Goal: Task Accomplishment & Management: Complete application form

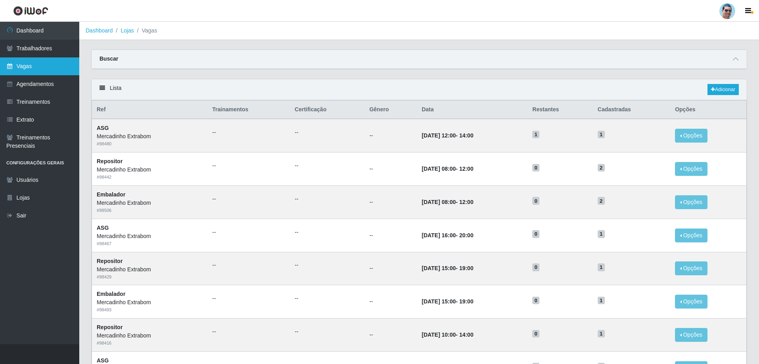
click at [26, 73] on link "Vagas" at bounding box center [39, 66] width 79 height 18
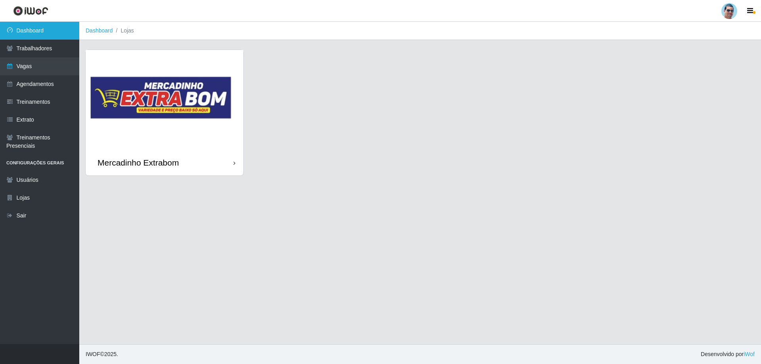
click at [56, 24] on link "Dashboard" at bounding box center [39, 31] width 79 height 18
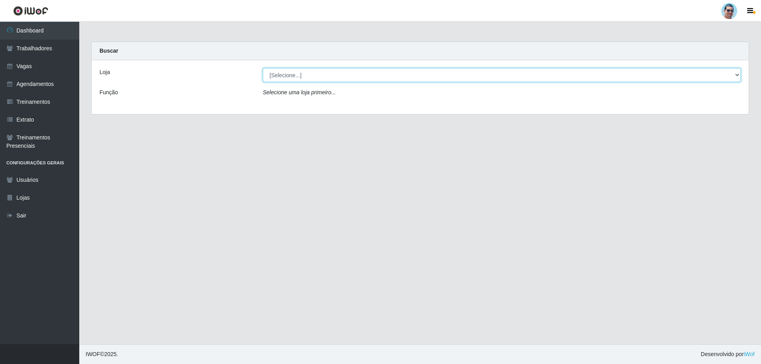
drag, startPoint x: 297, startPoint y: 76, endPoint x: 294, endPoint y: 80, distance: 5.5
click at [297, 76] on select "[Selecione...] Mercadinho Extrabom" at bounding box center [502, 75] width 478 height 14
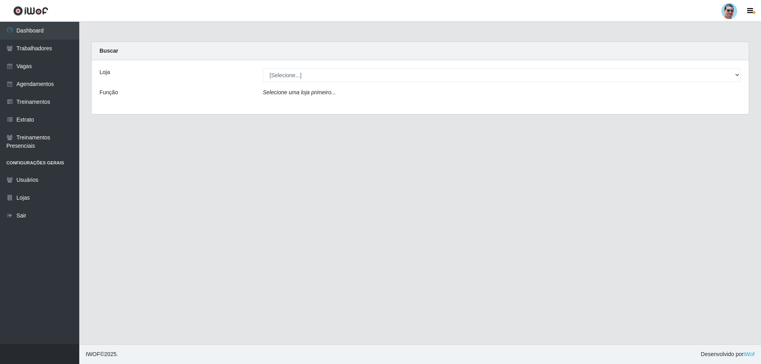
click at [286, 105] on div "Loja [Selecione...] Mercadinho Extrabom Função Selecione uma loja primeiro..." at bounding box center [420, 87] width 657 height 54
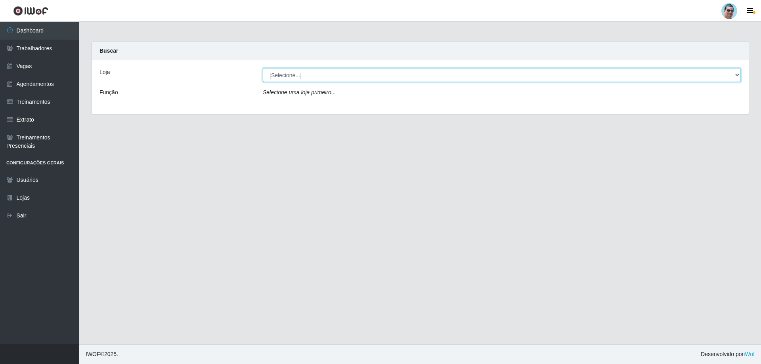
drag, startPoint x: 290, startPoint y: 76, endPoint x: 291, endPoint y: 81, distance: 5.2
click at [291, 76] on select "[Selecione...] Mercadinho Extrabom" at bounding box center [502, 75] width 478 height 14
select select "175"
click at [263, 68] on select "[Selecione...] Mercadinho Extrabom" at bounding box center [502, 75] width 478 height 14
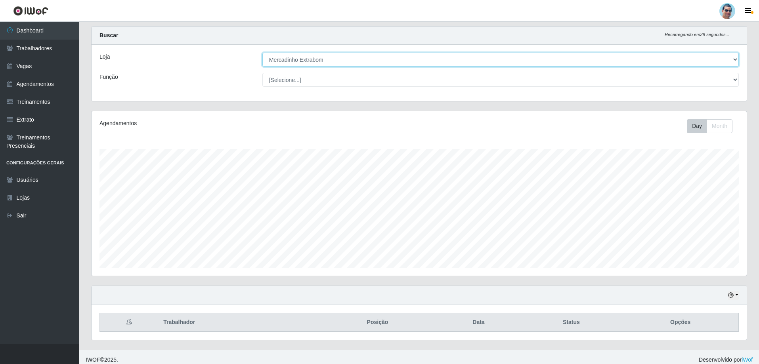
scroll to position [21, 0]
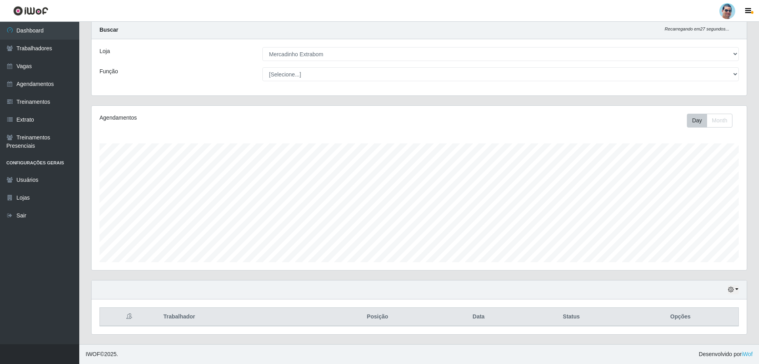
click at [730, 286] on div "Hoje 1 dia 3 dias 1 Semana Não encerrados" at bounding box center [419, 290] width 655 height 19
click at [726, 288] on div "Hoje 1 dia 3 dias 1 Semana Não encerrados" at bounding box center [419, 290] width 655 height 19
click at [731, 290] on icon "button" at bounding box center [731, 290] width 6 height 6
click at [690, 241] on button "3 dias" at bounding box center [707, 244] width 63 height 17
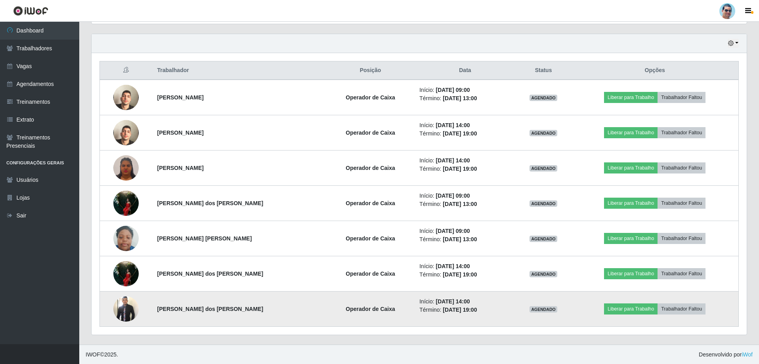
scroll to position [268, 0]
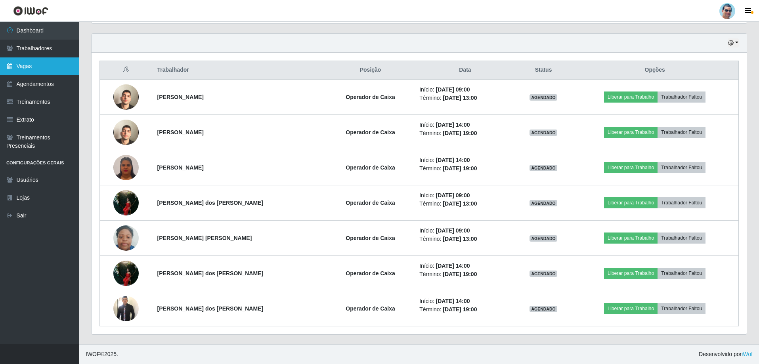
click at [31, 64] on link "Vagas" at bounding box center [39, 66] width 79 height 18
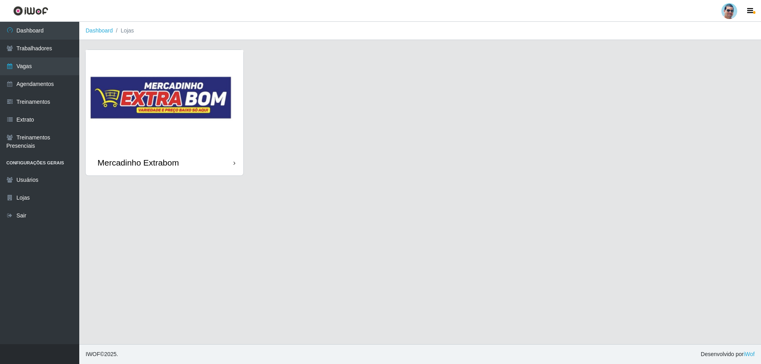
click at [209, 133] on img at bounding box center [165, 100] width 158 height 100
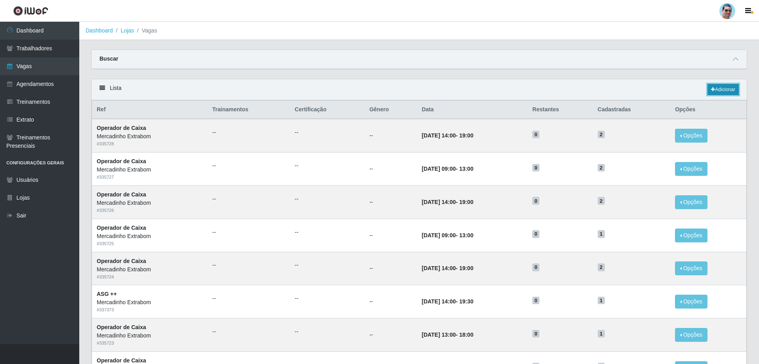
click at [726, 92] on link "Adicionar" at bounding box center [723, 89] width 31 height 11
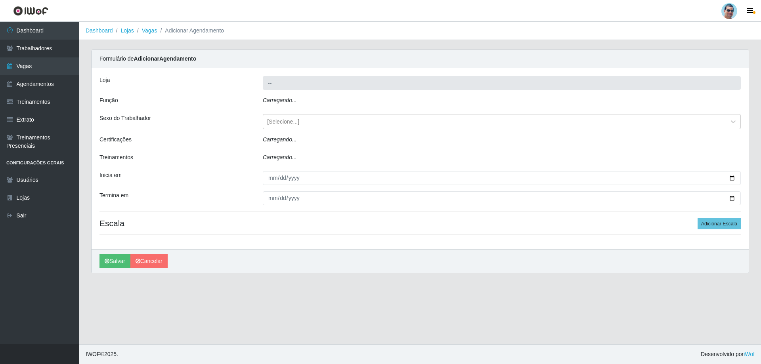
type input "Mercadinho Extrabom"
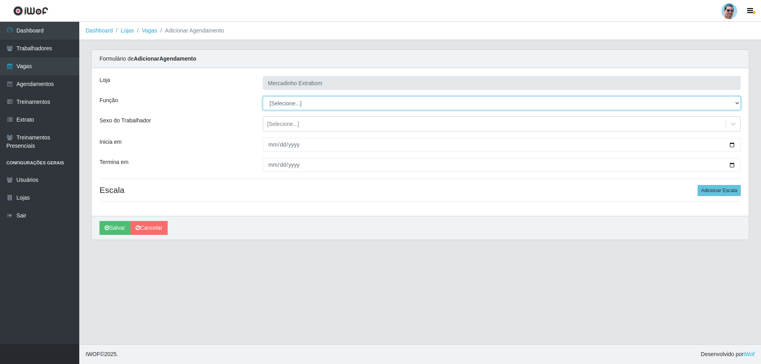
click at [270, 103] on select "[Selecione...] ASG ASG + ASG ++ Balconista Balconista + Balconista ++ Carregado…" at bounding box center [502, 103] width 478 height 14
select select "79"
click at [263, 96] on select "[Selecione...] ASG ASG + ASG ++ Balconista Balconista + Balconista ++ Carregado…" at bounding box center [502, 103] width 478 height 14
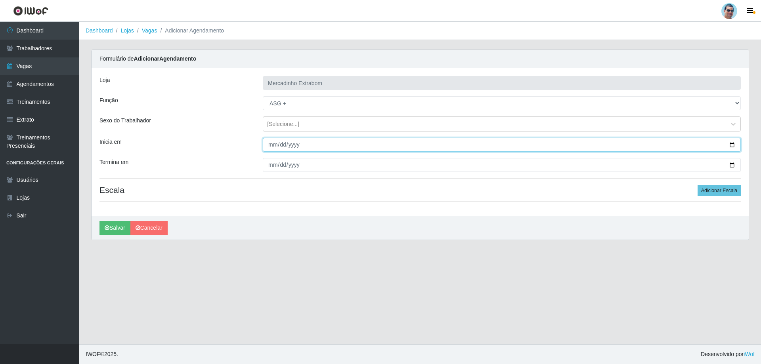
click at [269, 143] on input "Inicia em" at bounding box center [502, 145] width 478 height 14
click at [272, 145] on input "Inicia em" at bounding box center [502, 145] width 478 height 14
type input "[DATE]"
click at [100, 221] on button "Salvar" at bounding box center [115, 228] width 31 height 14
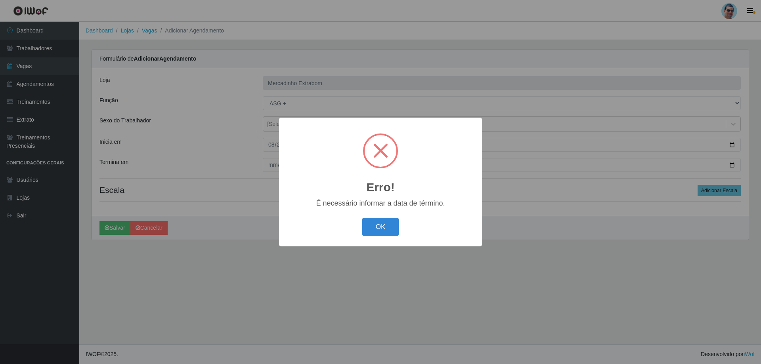
click at [362, 218] on button "OK" at bounding box center [380, 227] width 37 height 19
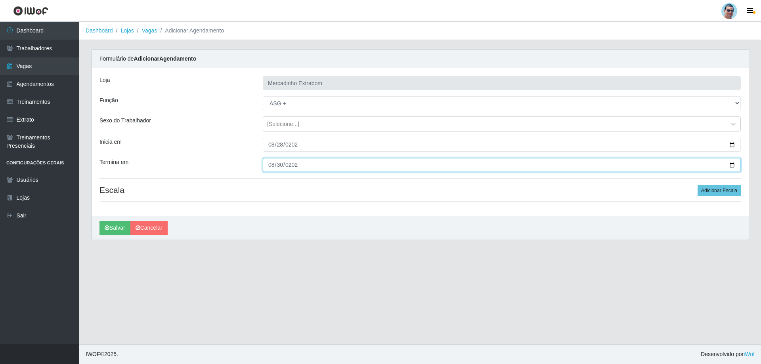
type input "[DATE]"
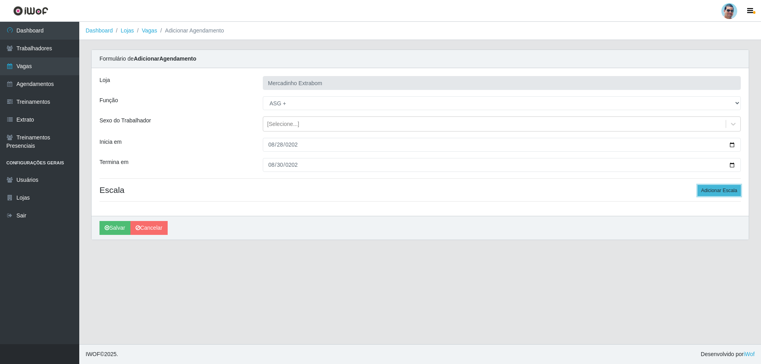
click at [705, 192] on button "Adicionar Escala" at bounding box center [719, 190] width 43 height 11
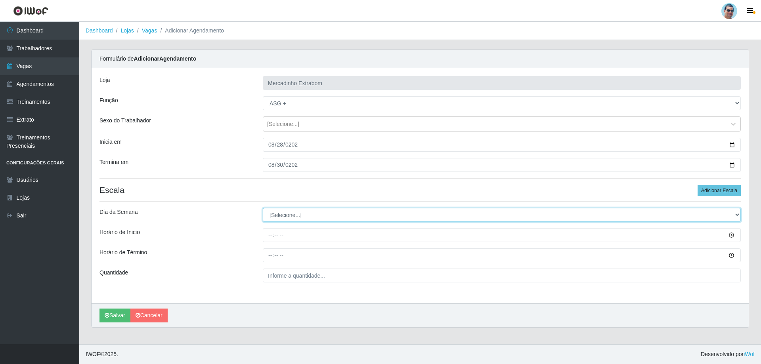
click at [280, 219] on select "[Selecione...] Segunda Terça Quarta Quinta Sexta Sábado Domingo" at bounding box center [502, 215] width 478 height 14
select select "4"
click at [263, 208] on select "[Selecione...] Segunda Terça Quarta Quinta Sexta Sábado Domingo" at bounding box center [502, 215] width 478 height 14
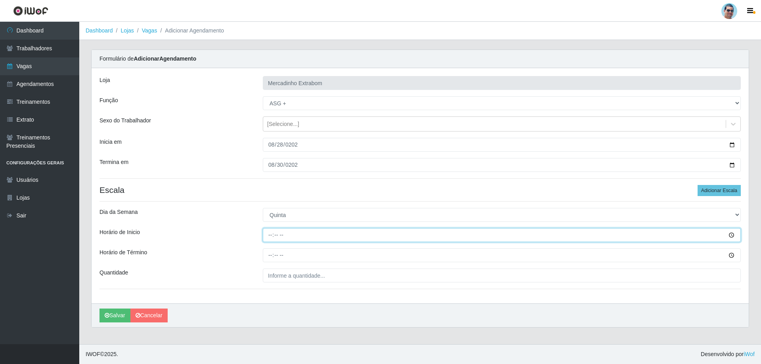
click at [269, 237] on input "Horário de Inicio" at bounding box center [502, 235] width 478 height 14
type input "15:00"
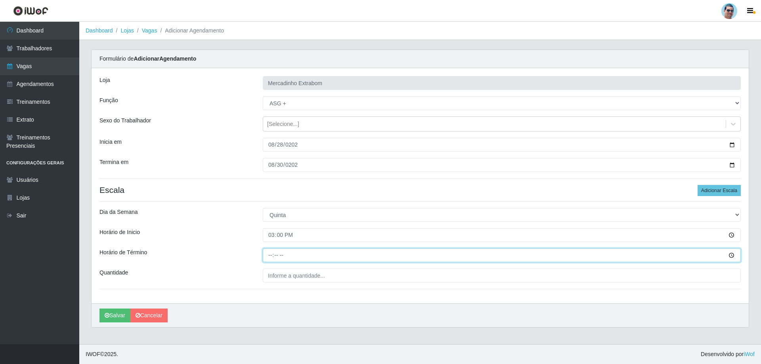
click at [270, 251] on input "Horário de Término" at bounding box center [502, 256] width 478 height 14
type input "14:30"
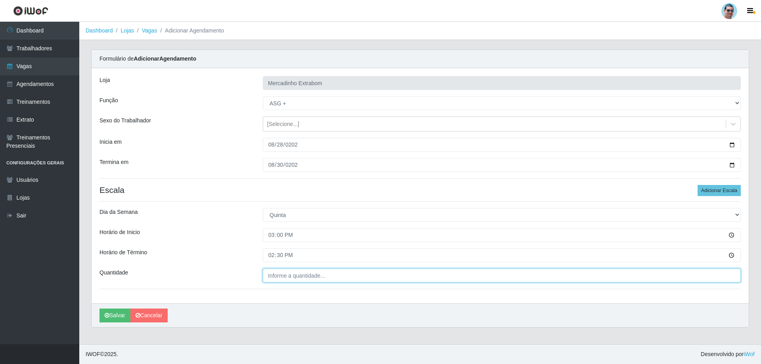
type input "___"
click at [279, 273] on input "___" at bounding box center [502, 276] width 478 height 14
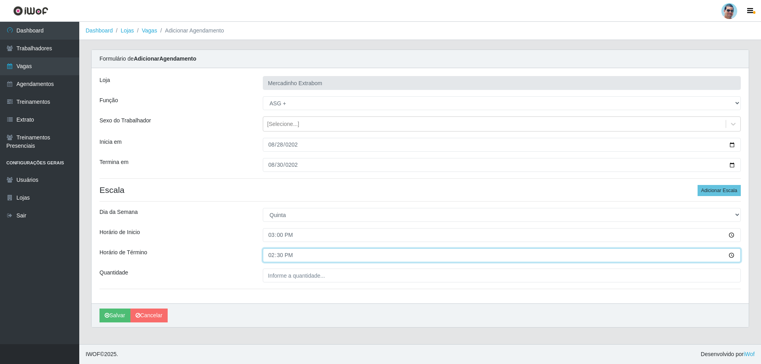
click at [273, 255] on input "14:30" at bounding box center [502, 256] width 478 height 14
type input "19:30"
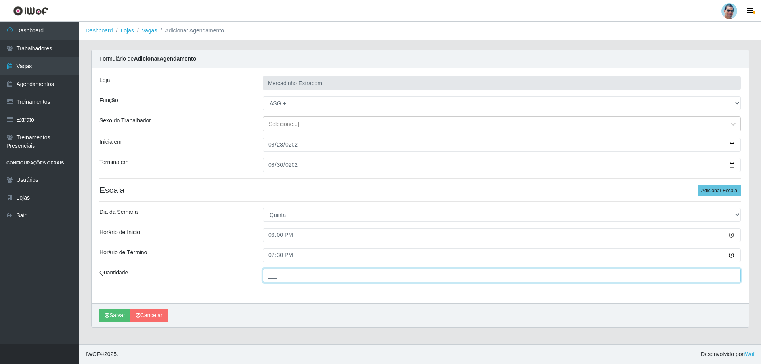
click at [277, 282] on input "___" at bounding box center [502, 276] width 478 height 14
type input "01_"
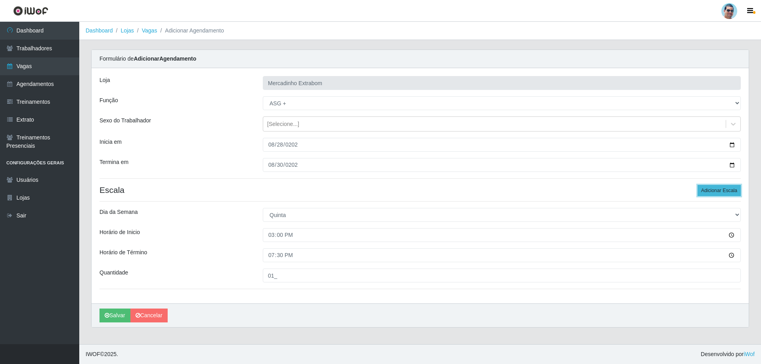
click at [722, 190] on button "Adicionar Escala" at bounding box center [719, 190] width 43 height 11
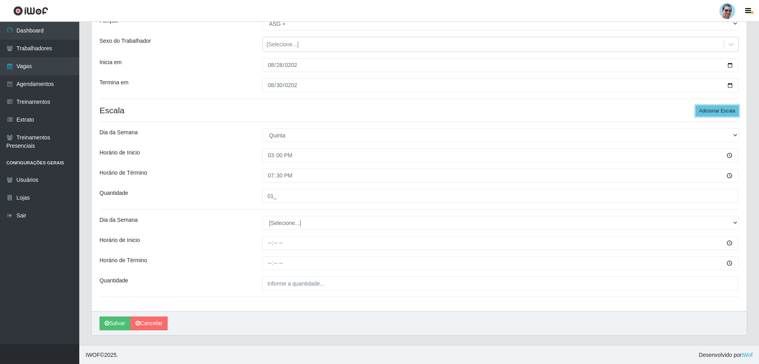
scroll to position [80, 0]
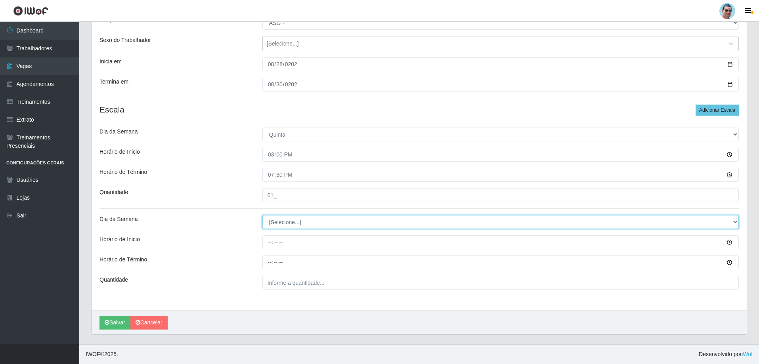
click at [289, 220] on select "[Selecione...] Segunda Terça Quarta Quinta Sexta Sábado Domingo" at bounding box center [500, 222] width 477 height 14
select select "5"
click at [262, 215] on select "[Selecione...] Segunda Terça Quarta Quinta Sexta Sábado Domingo" at bounding box center [500, 222] width 477 height 14
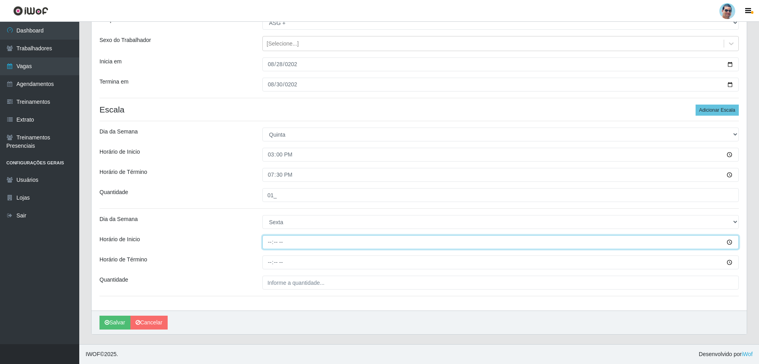
click at [266, 239] on input "Horário de Inicio" at bounding box center [500, 243] width 477 height 14
type input "15:00"
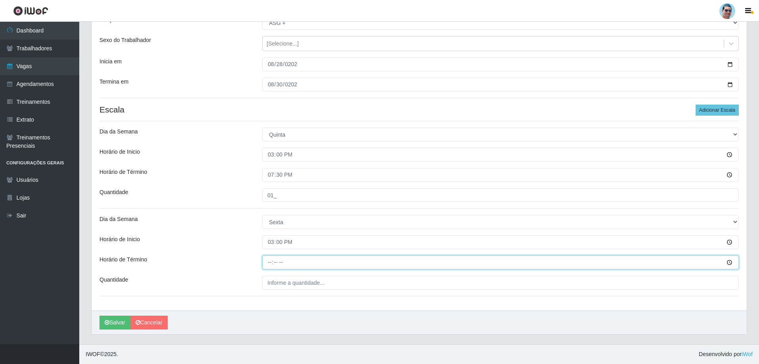
click at [270, 262] on input "Horário de Término" at bounding box center [500, 263] width 477 height 14
type input "19:30"
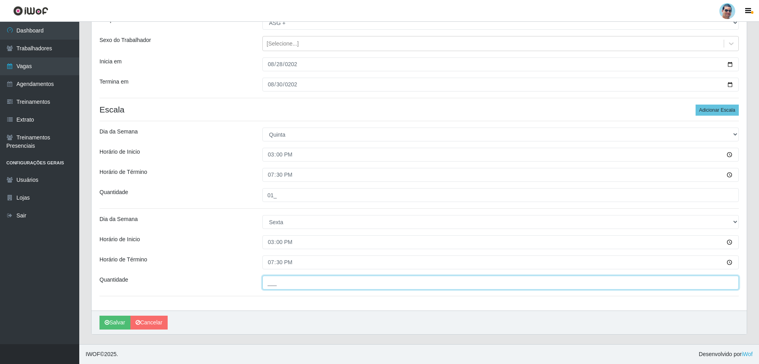
click at [271, 284] on input "___" at bounding box center [500, 283] width 477 height 14
type input "01_"
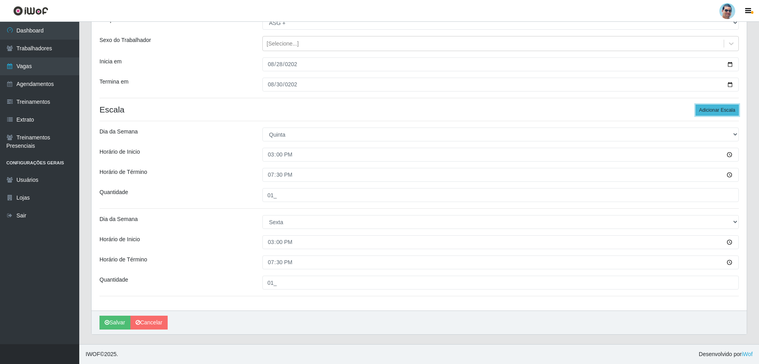
click at [728, 107] on button "Adicionar Escala" at bounding box center [717, 110] width 43 height 11
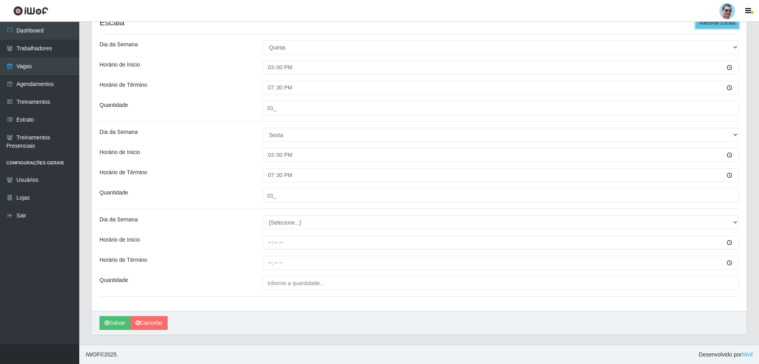
scroll to position [168, 0]
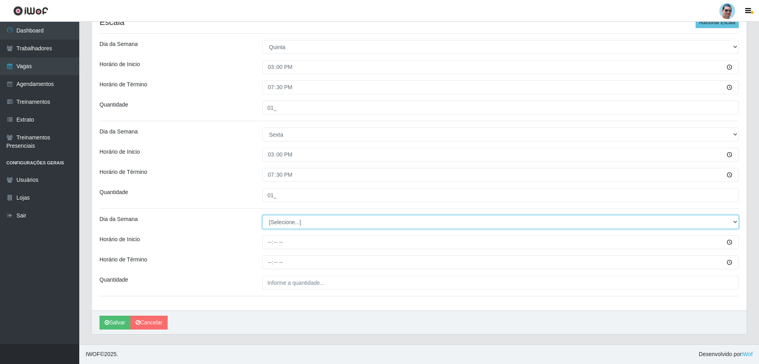
click at [284, 222] on select "[Selecione...] Segunda Terça Quarta Quinta Sexta Sábado Domingo" at bounding box center [500, 222] width 477 height 14
select select "6"
click at [262, 215] on select "[Selecione...] Segunda Terça Quarta Quinta Sexta Sábado Domingo" at bounding box center [500, 222] width 477 height 14
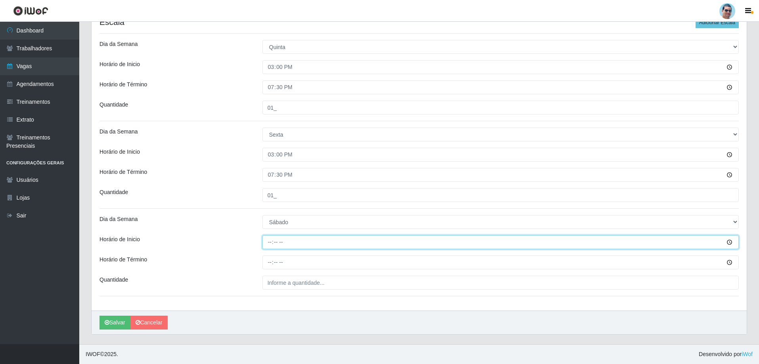
click at [270, 240] on input "Horário de Inicio" at bounding box center [500, 243] width 477 height 14
type input "15:00"
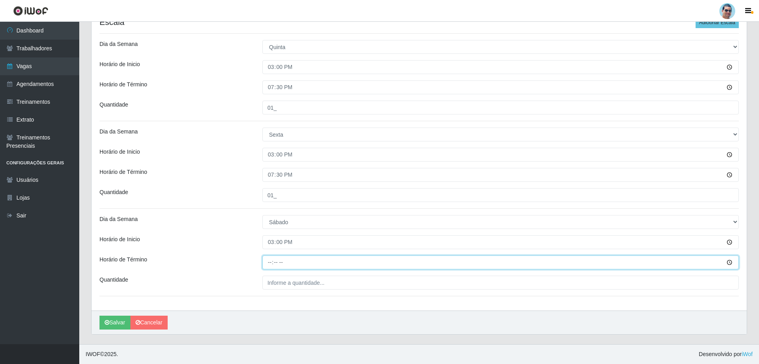
click at [268, 262] on input "Horário de Término" at bounding box center [500, 263] width 477 height 14
type input "19:30"
click at [299, 293] on div "[PERSON_NAME] Extrabom Função [Selecione...] ASG ASG + ASG ++ Balconista Balcon…" at bounding box center [419, 105] width 655 height 411
click at [307, 291] on div "[PERSON_NAME] Extrabom Função [Selecione...] ASG ASG + ASG ++ Balconista Balcon…" at bounding box center [419, 105] width 655 height 411
click at [301, 299] on div "[PERSON_NAME] Extrabom Função [Selecione...] ASG ASG + ASG ++ Balconista Balcon…" at bounding box center [419, 105] width 655 height 411
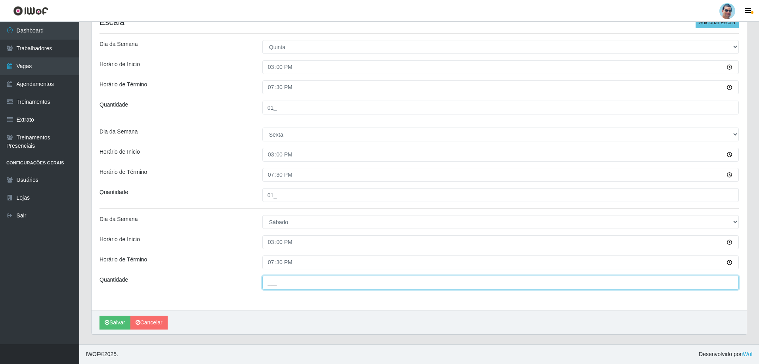
click at [317, 287] on input "___" at bounding box center [500, 283] width 477 height 14
type input "01_"
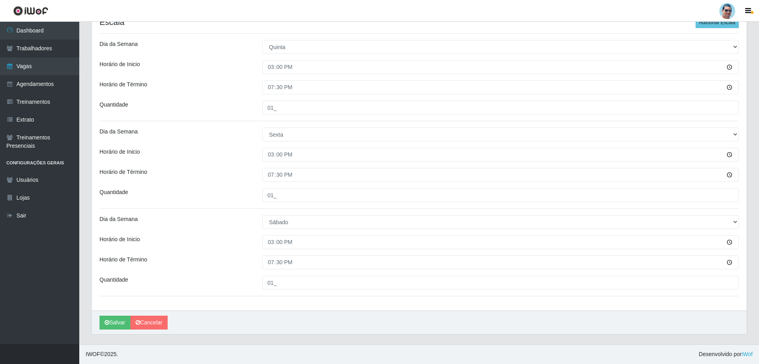
click at [218, 242] on div "Horário de Inicio" at bounding box center [175, 243] width 163 height 14
click at [119, 320] on button "Salvar" at bounding box center [115, 323] width 31 height 14
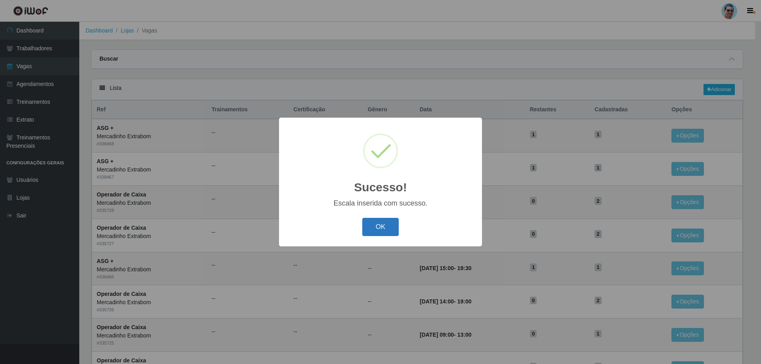
click at [385, 224] on button "OK" at bounding box center [380, 227] width 37 height 19
